Goal: Task Accomplishment & Management: Use online tool/utility

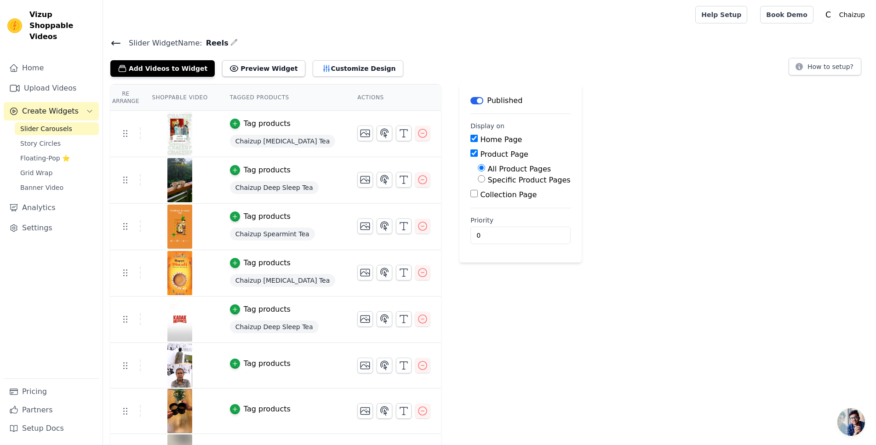
scroll to position [104, 0]
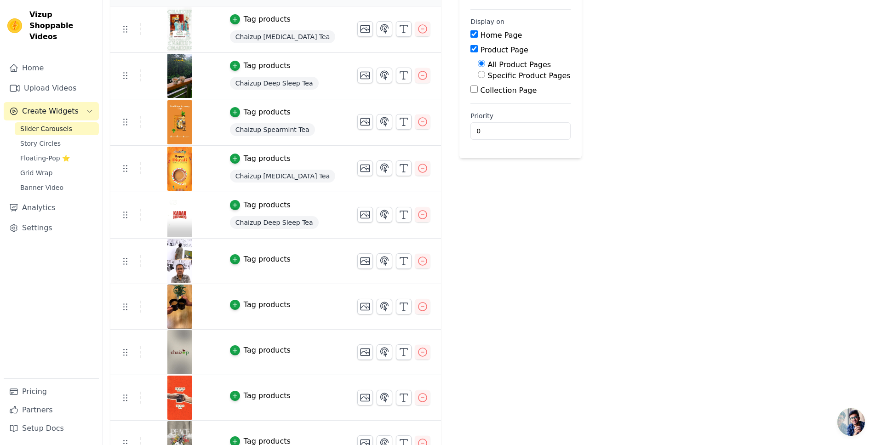
click at [271, 261] on div "Tag products" at bounding box center [267, 259] width 47 height 11
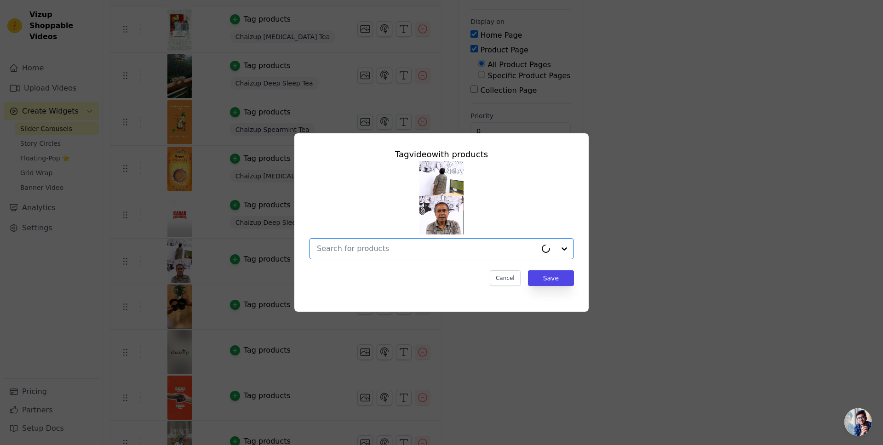
click at [365, 248] on input "text" at bounding box center [427, 248] width 220 height 11
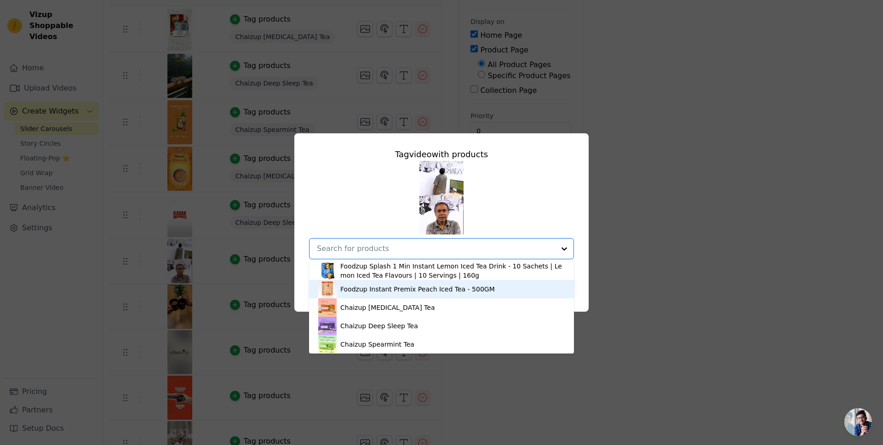
click at [398, 291] on div "Foodzup Instant Premix Peach Iced Tea - 500GM" at bounding box center [417, 289] width 155 height 9
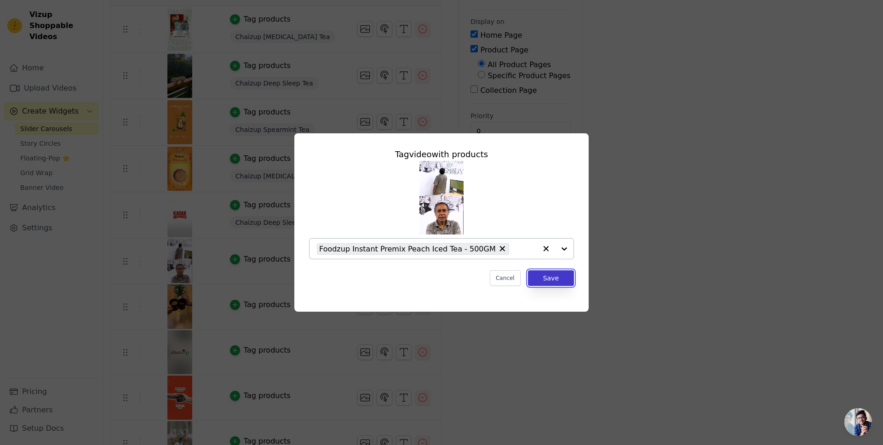
click at [564, 278] on button "Save" at bounding box center [551, 278] width 46 height 16
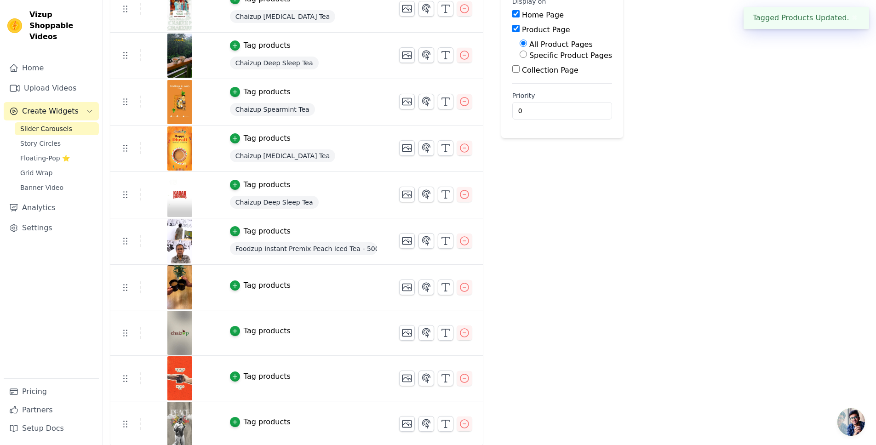
scroll to position [126, 0]
click at [252, 282] on div "Tag products" at bounding box center [267, 284] width 47 height 11
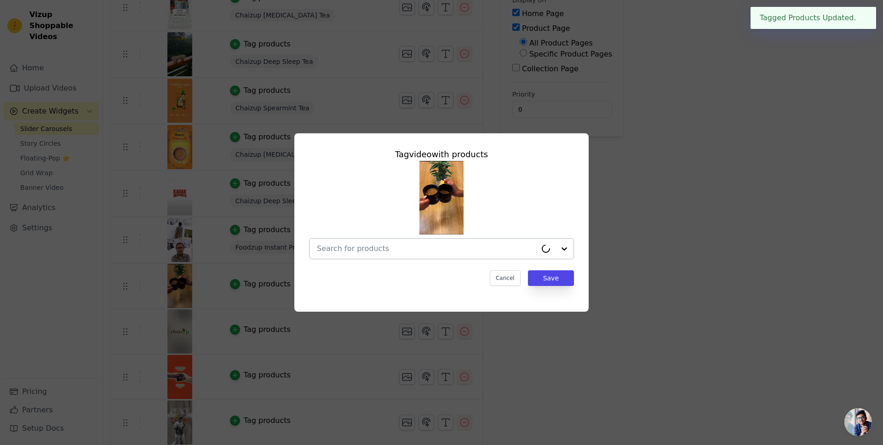
click at [432, 254] on div at bounding box center [427, 249] width 220 height 20
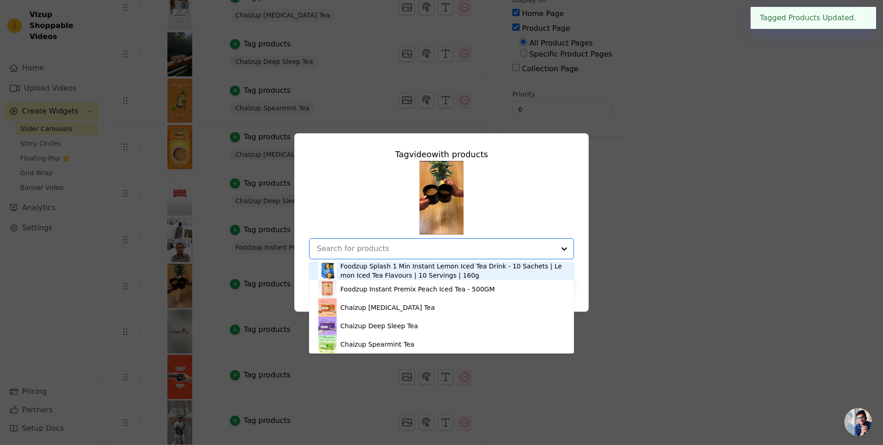
click at [412, 273] on div "Foodzup Splash 1 Min Instant Lemon Iced Tea Drink - 10 Sachets | Lemon Iced Tea…" at bounding box center [452, 271] width 224 height 18
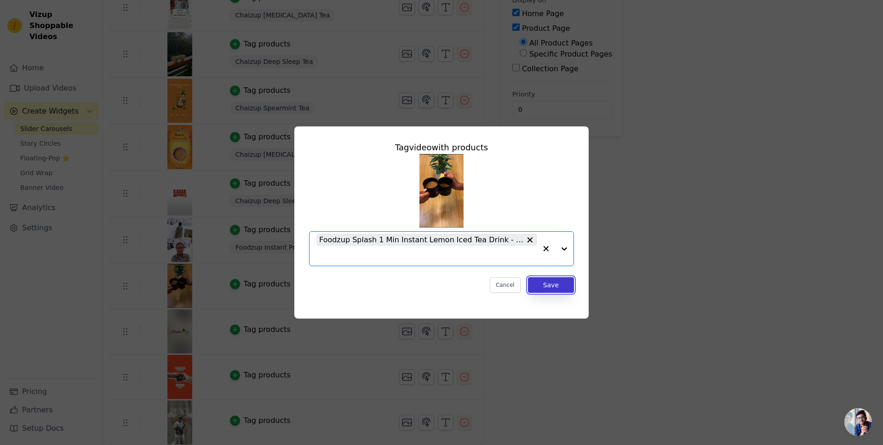
click at [552, 289] on button "Save" at bounding box center [551, 285] width 46 height 16
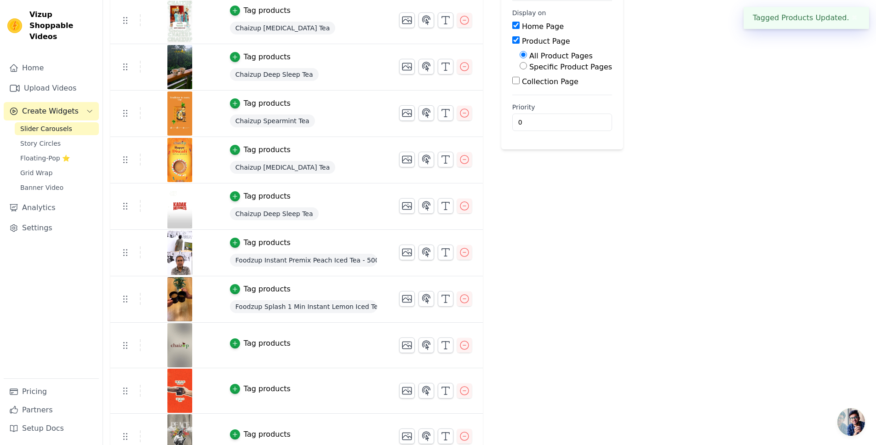
scroll to position [127, 0]
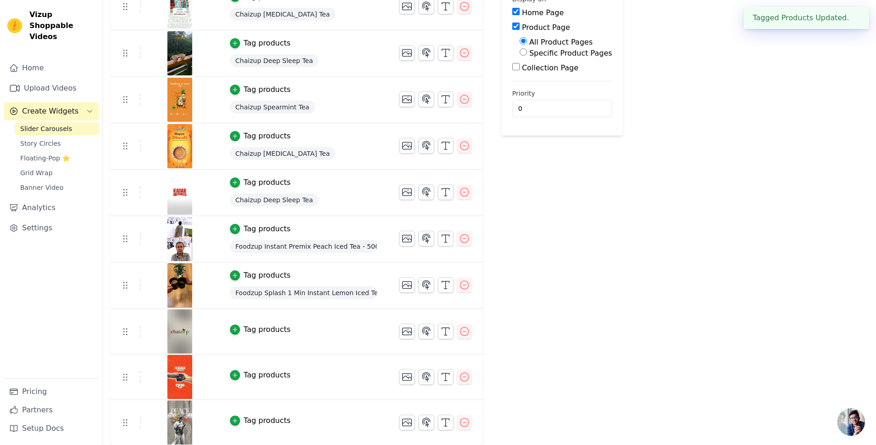
click at [276, 329] on div "Tag products" at bounding box center [267, 329] width 47 height 11
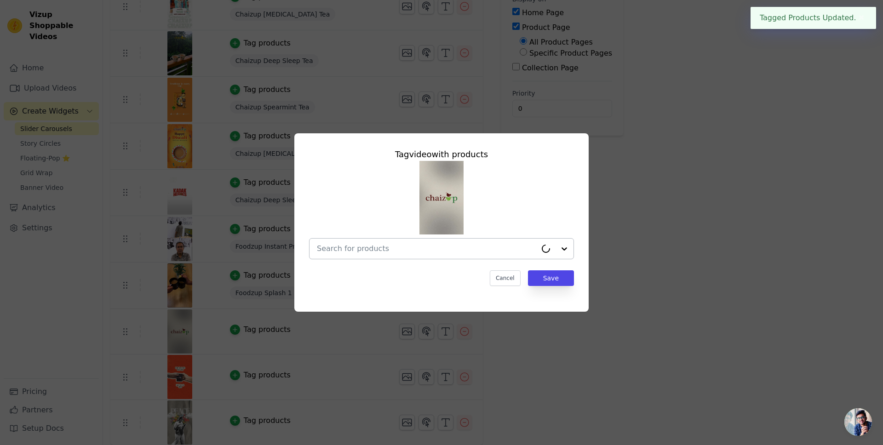
click at [471, 248] on input "text" at bounding box center [427, 248] width 220 height 11
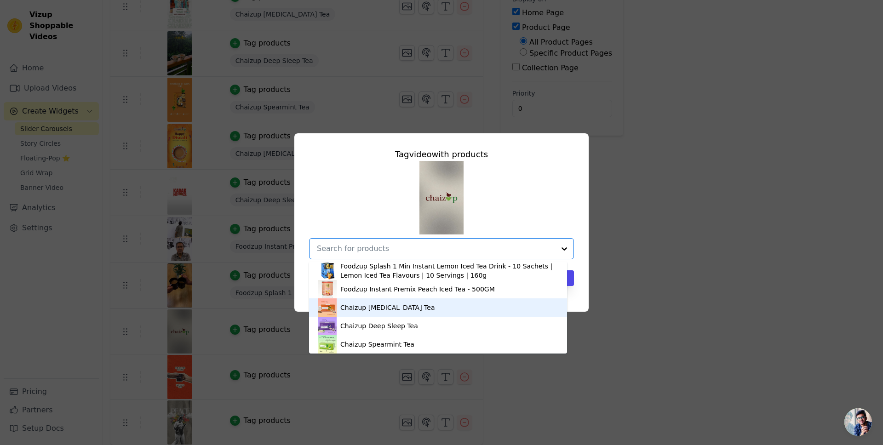
click at [423, 313] on div "Chaizup [MEDICAL_DATA] Tea" at bounding box center [438, 308] width 240 height 18
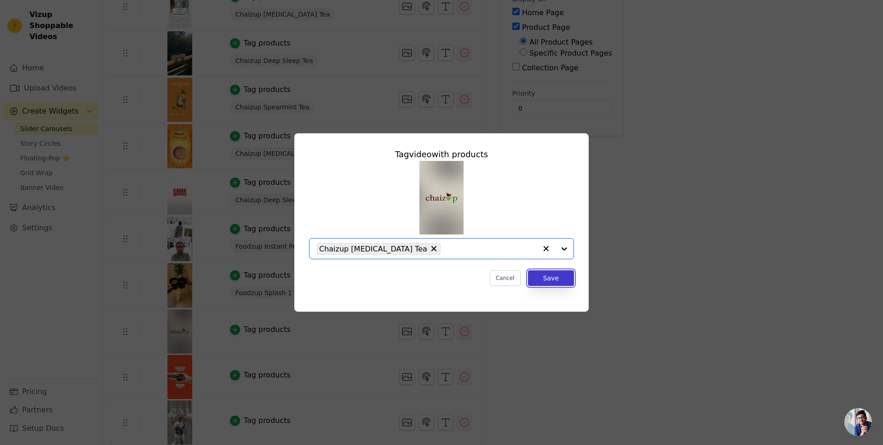
click at [551, 277] on button "Save" at bounding box center [551, 278] width 46 height 16
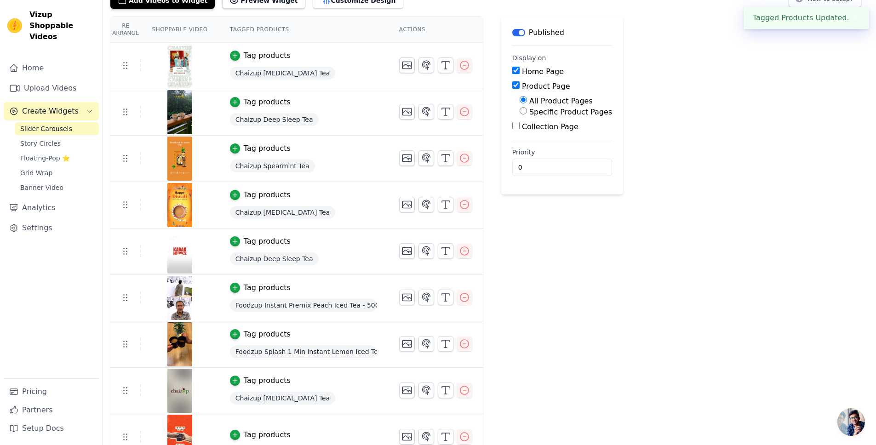
scroll to position [128, 0]
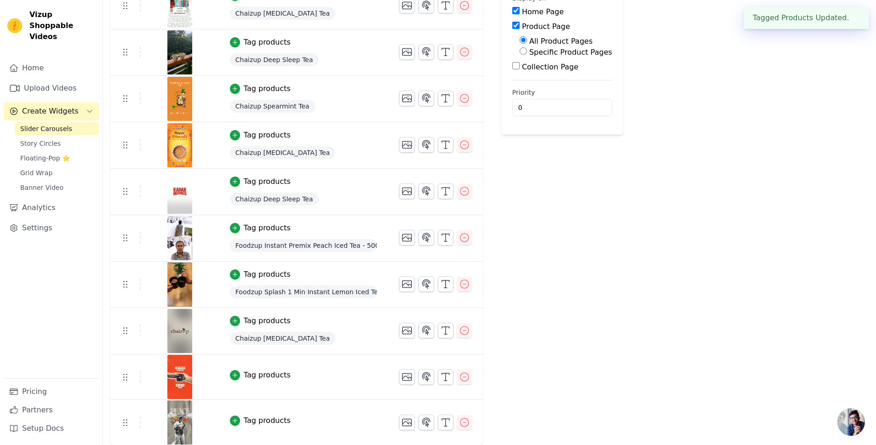
click at [264, 372] on div "Tag products" at bounding box center [267, 375] width 47 height 11
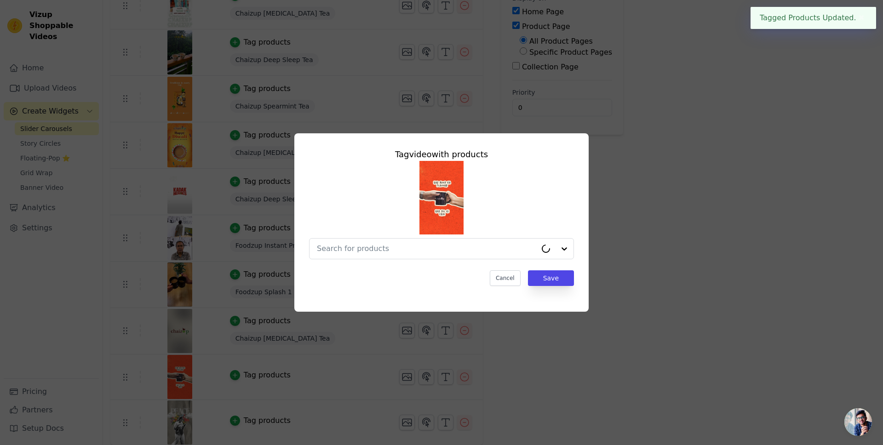
click at [427, 265] on div "Tag video with products Cancel Save" at bounding box center [442, 217] width 280 height 153
click at [423, 253] on input "text" at bounding box center [427, 248] width 220 height 11
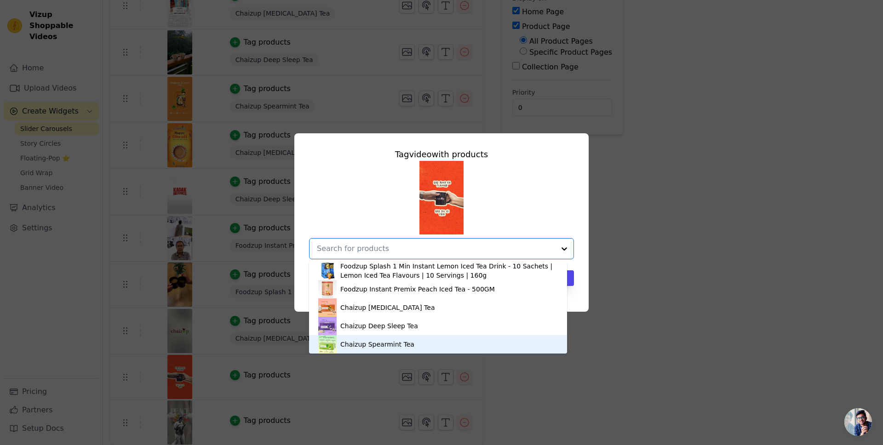
click at [381, 347] on div "Chaizup Spearmint Tea" at bounding box center [377, 344] width 74 height 9
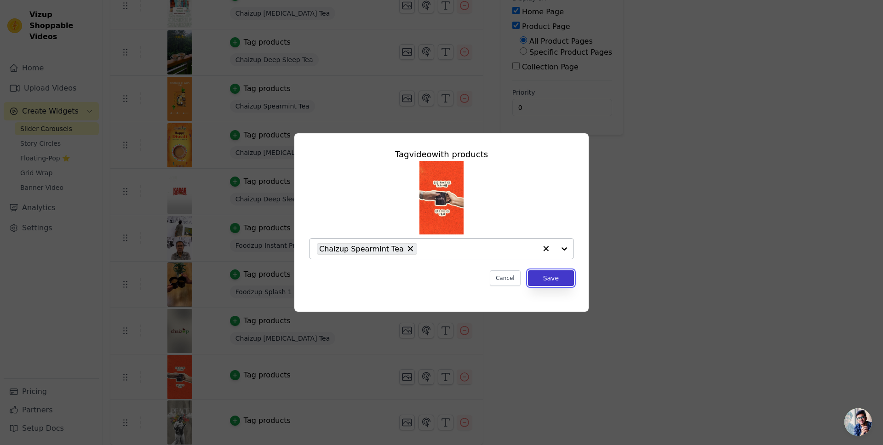
click at [542, 282] on button "Save" at bounding box center [551, 278] width 46 height 16
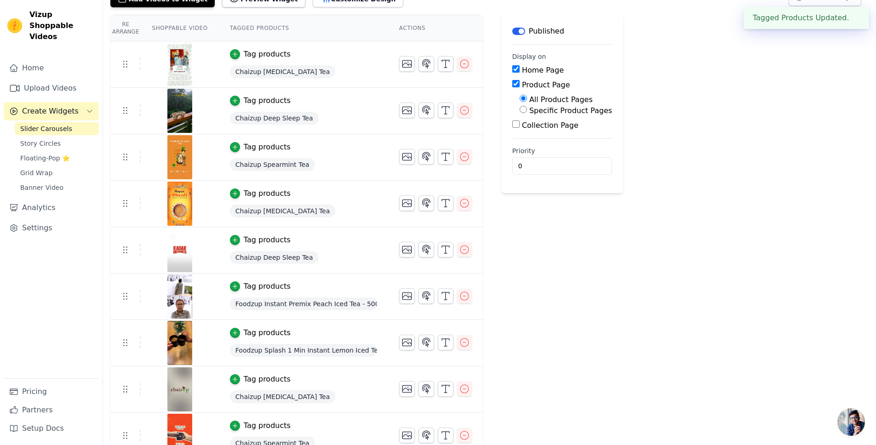
scroll to position [129, 0]
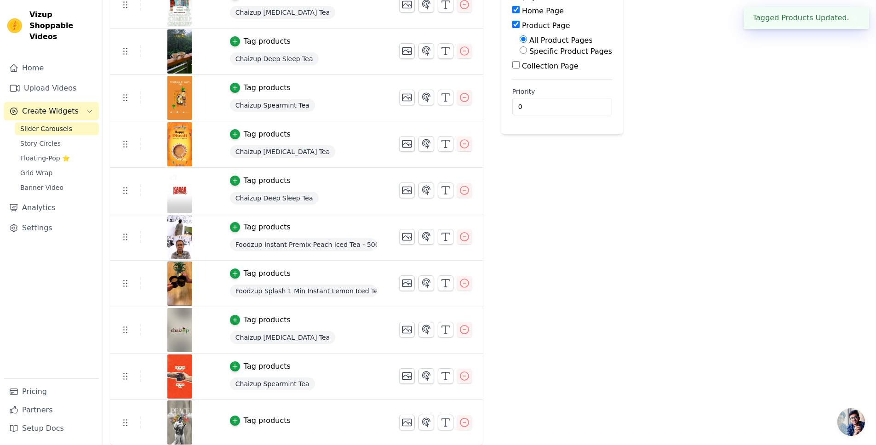
click at [252, 420] on div "Tag products" at bounding box center [267, 420] width 47 height 11
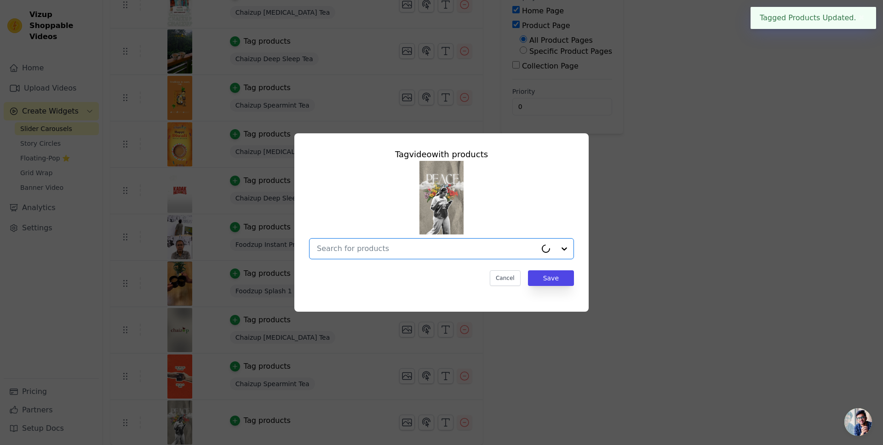
drag, startPoint x: 389, startPoint y: 251, endPoint x: 384, endPoint y: 261, distance: 11.3
click at [388, 251] on input "text" at bounding box center [427, 248] width 220 height 11
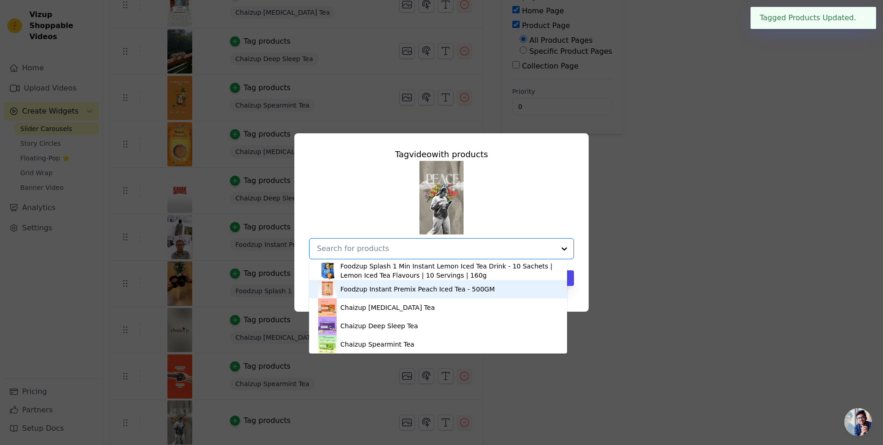
click at [377, 286] on div "Foodzup Instant Premix Peach Iced Tea - 500GM" at bounding box center [417, 289] width 155 height 9
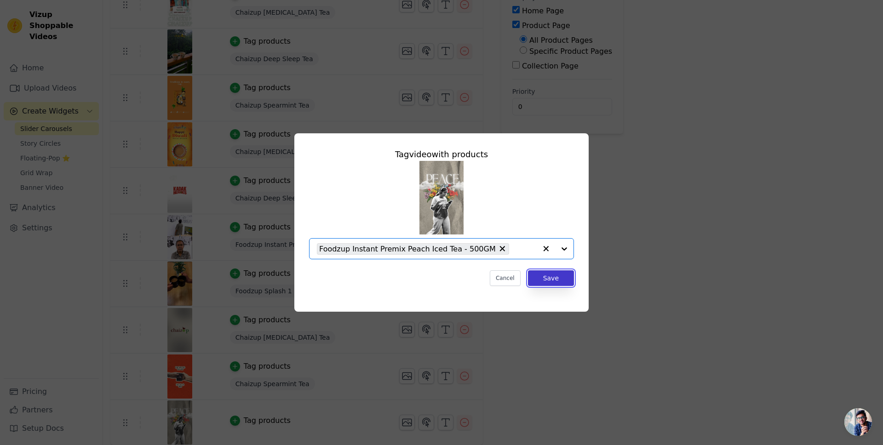
click at [549, 282] on button "Save" at bounding box center [551, 278] width 46 height 16
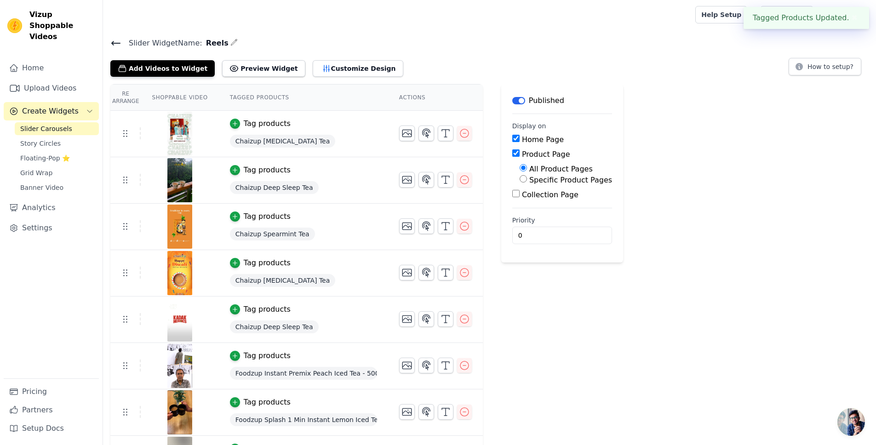
click at [753, 138] on div "Re Arrange Shoppable Video Tagged Products Actions Tag products Chaizup [MEDICA…" at bounding box center [489, 329] width 773 height 491
